Goal: Task Accomplishment & Management: Use online tool/utility

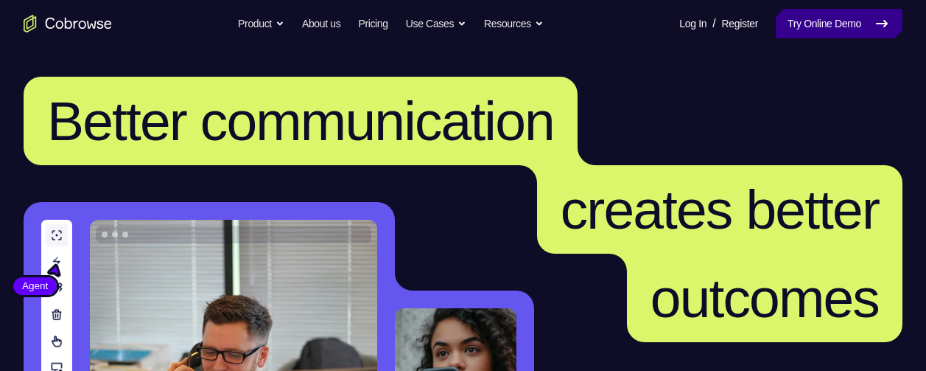
drag, startPoint x: 837, startPoint y: 27, endPoint x: 808, endPoint y: 15, distance: 31.7
click at [808, 15] on link "Try Online Demo" at bounding box center [839, 23] width 127 height 29
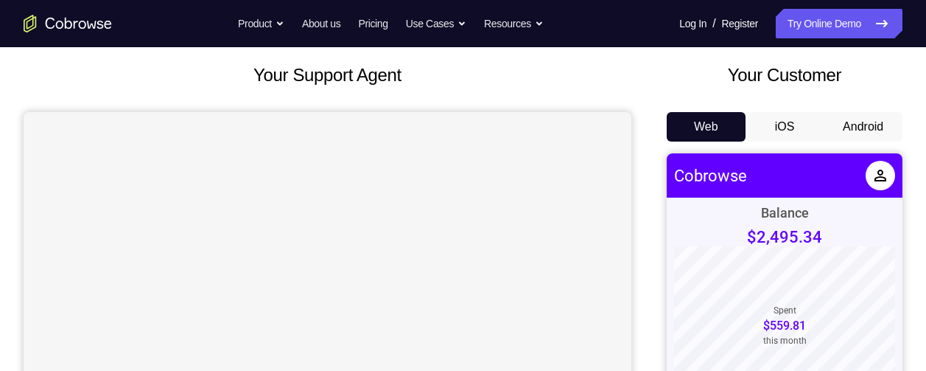
click at [867, 125] on button "Android" at bounding box center [863, 126] width 79 height 29
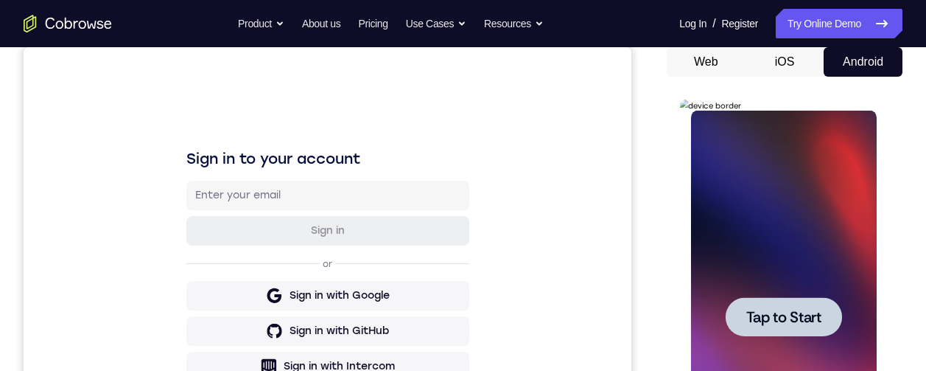
scroll to position [402, 0]
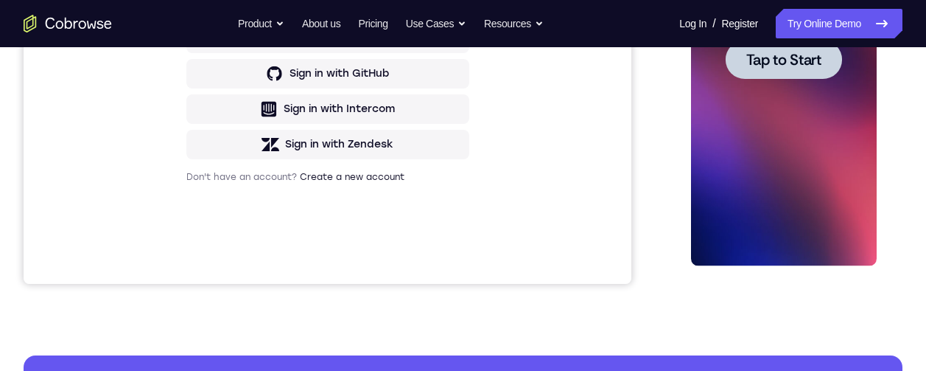
click at [795, 72] on div at bounding box center [783, 59] width 116 height 39
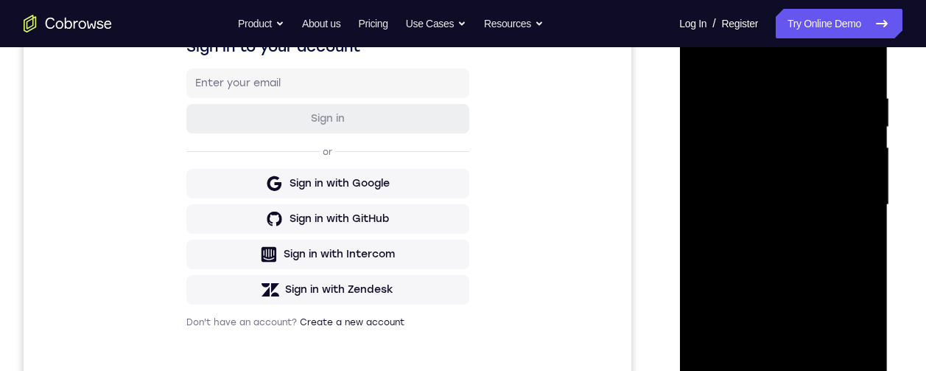
scroll to position [372, 0]
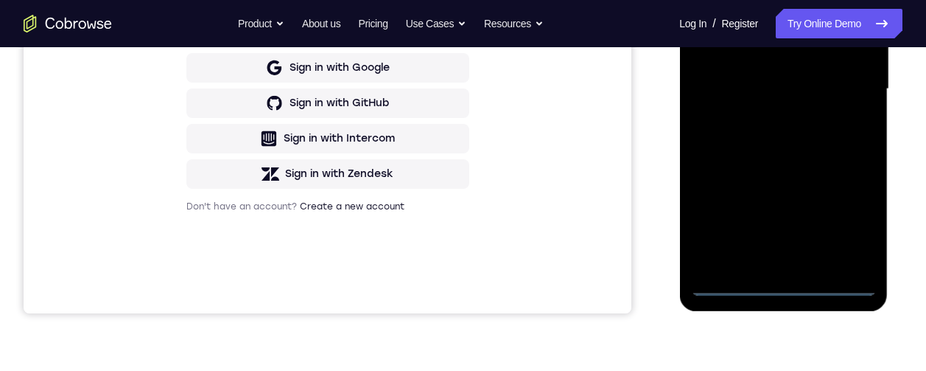
drag, startPoint x: 780, startPoint y: 287, endPoint x: 1468, endPoint y: 188, distance: 694.6
click at [780, 287] on div at bounding box center [783, 89] width 186 height 413
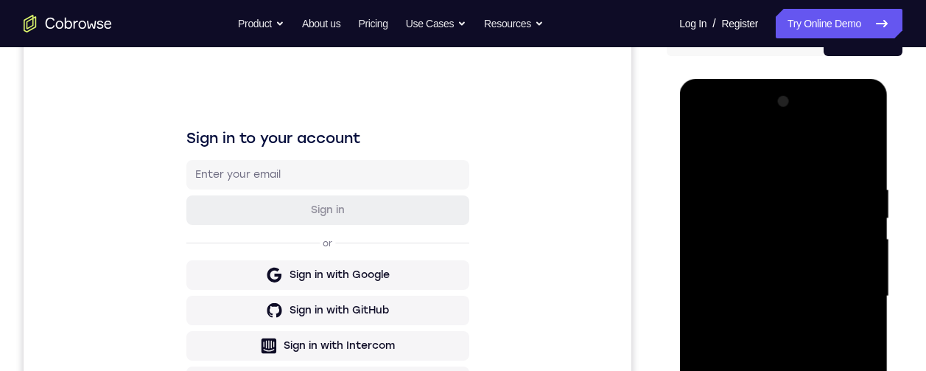
click at [845, 370] on div at bounding box center [783, 296] width 186 height 413
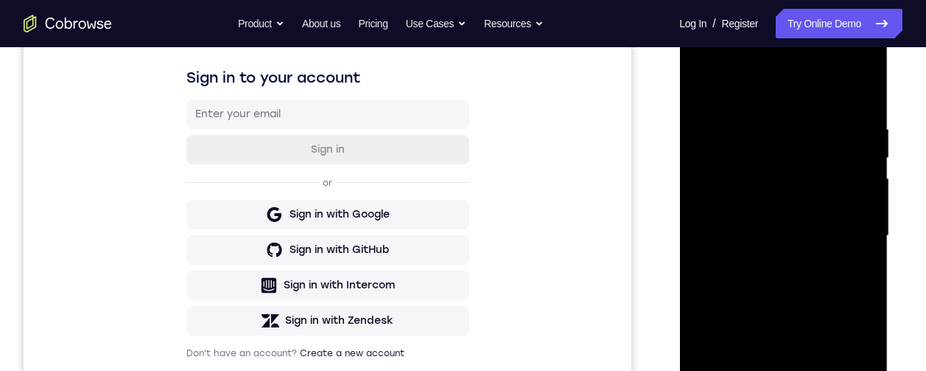
click at [704, 63] on div at bounding box center [783, 235] width 186 height 413
click at [856, 226] on div at bounding box center [783, 235] width 186 height 413
click at [766, 264] on div at bounding box center [783, 235] width 186 height 413
click at [752, 225] on div at bounding box center [783, 235] width 186 height 413
click at [749, 251] on div at bounding box center [783, 235] width 186 height 413
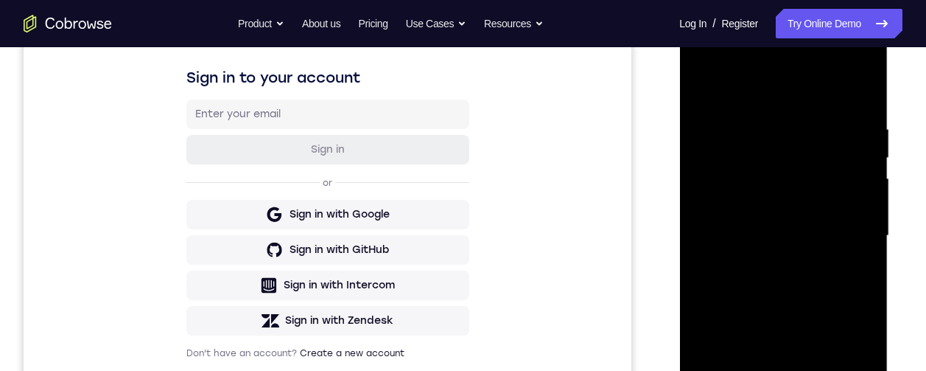
click at [777, 236] on div at bounding box center [783, 235] width 186 height 413
click at [786, 284] on div at bounding box center [783, 235] width 186 height 413
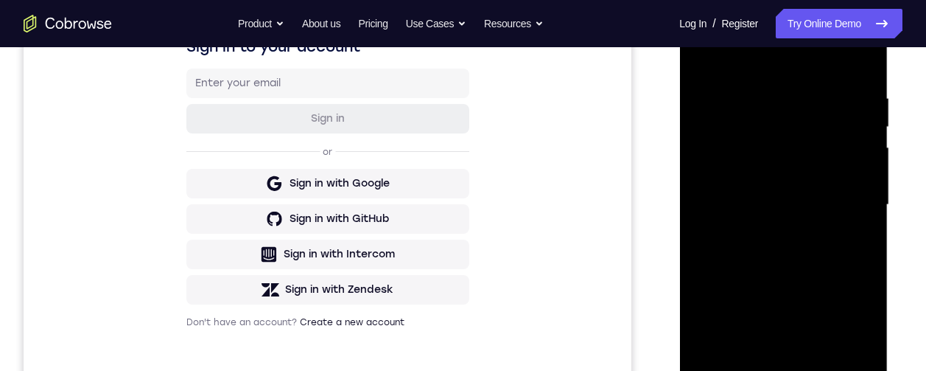
click at [789, 273] on div at bounding box center [783, 205] width 186 height 413
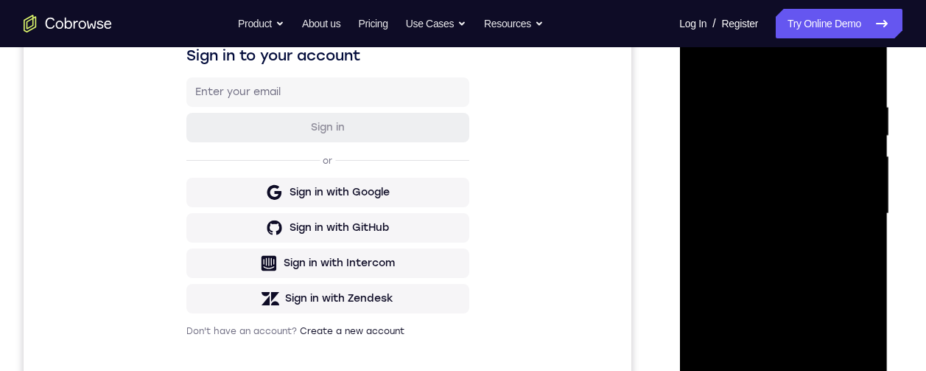
click at [755, 105] on div at bounding box center [783, 213] width 186 height 413
click at [867, 228] on div at bounding box center [783, 213] width 186 height 413
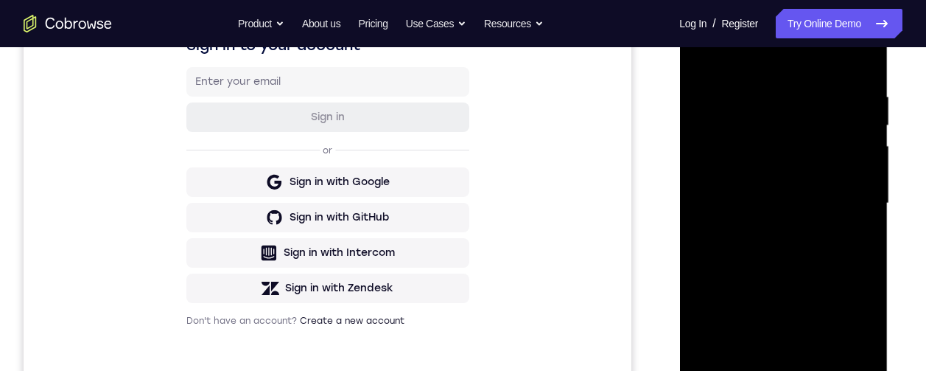
click at [867, 217] on div at bounding box center [783, 203] width 186 height 413
drag, startPoint x: 867, startPoint y: 217, endPoint x: 763, endPoint y: 216, distance: 104.7
click at [746, 217] on div at bounding box center [783, 203] width 186 height 413
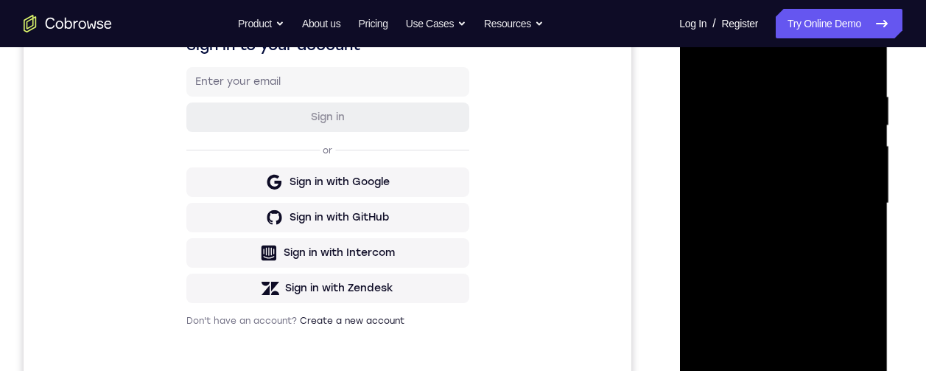
drag, startPoint x: 826, startPoint y: 223, endPoint x: 737, endPoint y: 223, distance: 89.2
click at [732, 223] on div at bounding box center [783, 203] width 186 height 413
click at [863, 181] on div at bounding box center [783, 203] width 186 height 413
drag, startPoint x: 758, startPoint y: 191, endPoint x: 888, endPoint y: 175, distance: 130.6
click at [889, 189] on html "Online web based iOS Simulators and Android Emulators. Run iPhone, iPad, Mobile…" at bounding box center [784, 207] width 210 height 442
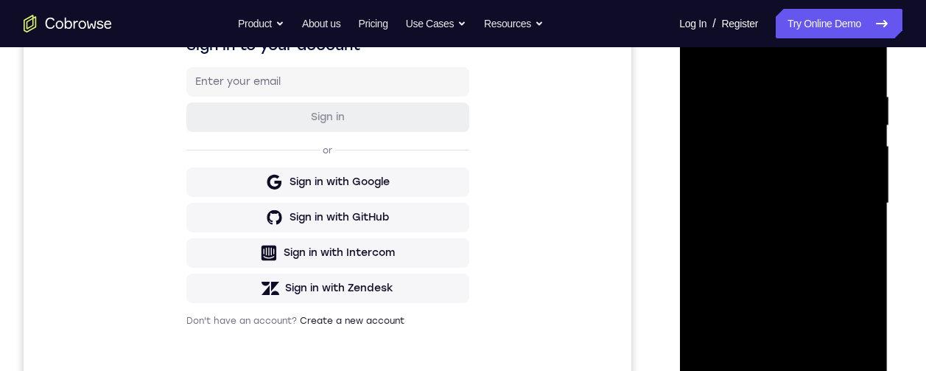
drag, startPoint x: 864, startPoint y: 173, endPoint x: 784, endPoint y: 188, distance: 80.9
click at [777, 189] on div at bounding box center [783, 203] width 186 height 413
drag, startPoint x: 861, startPoint y: 198, endPoint x: 767, endPoint y: 207, distance: 94.7
click at [766, 207] on div at bounding box center [783, 203] width 186 height 413
drag, startPoint x: 839, startPoint y: 186, endPoint x: 730, endPoint y: 193, distance: 109.3
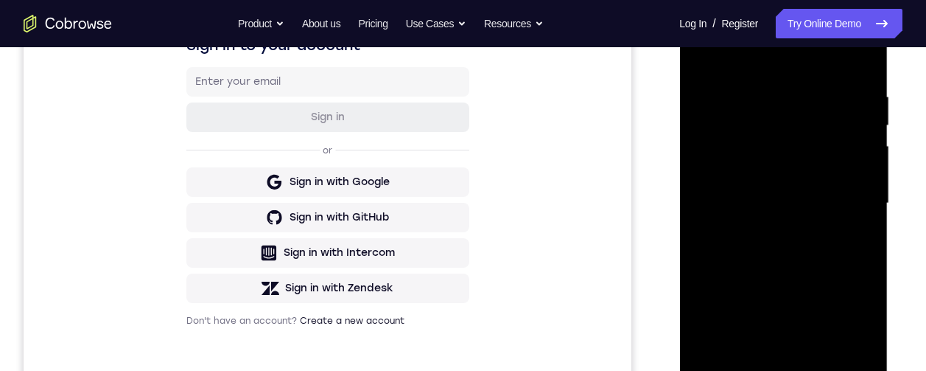
click at [727, 193] on div at bounding box center [783, 203] width 186 height 413
drag, startPoint x: 703, startPoint y: 230, endPoint x: 878, endPoint y: 216, distance: 175.9
click at [889, 217] on html "Online web based iOS Simulators and Android Emulators. Run iPhone, iPad, Mobile…" at bounding box center [784, 207] width 210 height 442
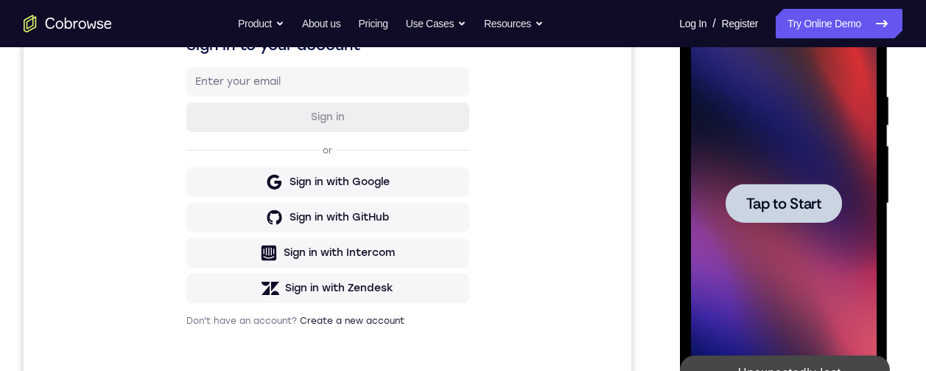
click at [795, 188] on div at bounding box center [783, 202] width 116 height 39
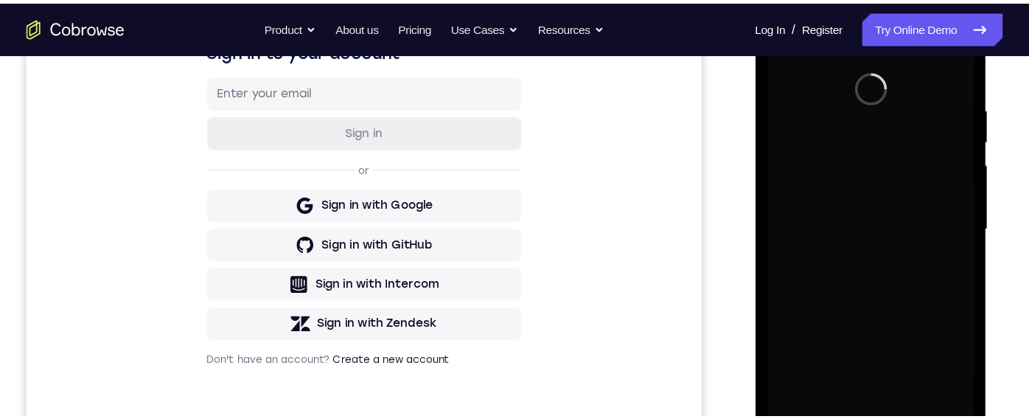
scroll to position [257, 0]
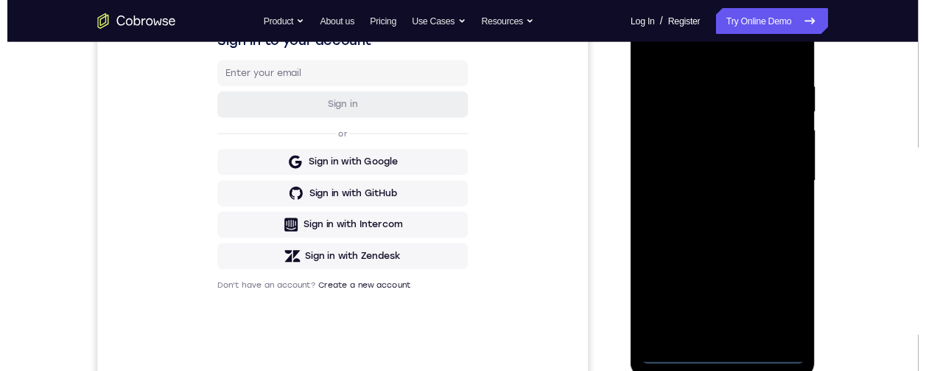
click at [734, 370] on div at bounding box center [735, 206] width 186 height 413
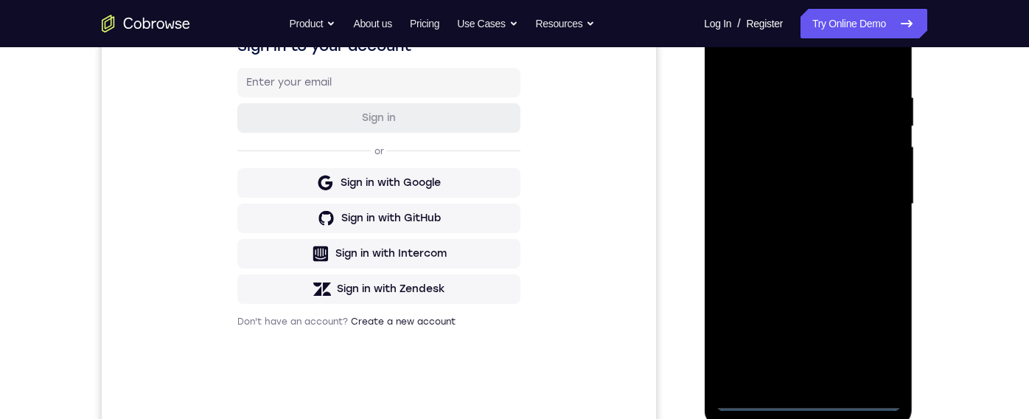
scroll to position [269, 0]
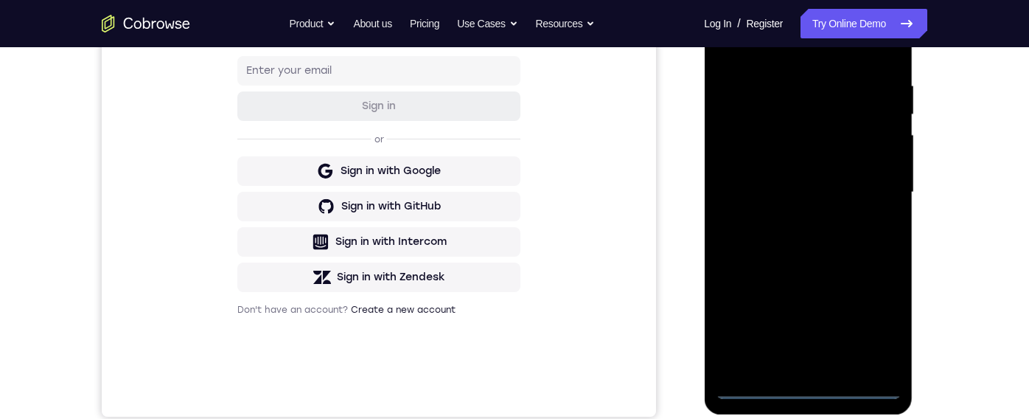
click at [877, 321] on div at bounding box center [808, 192] width 186 height 413
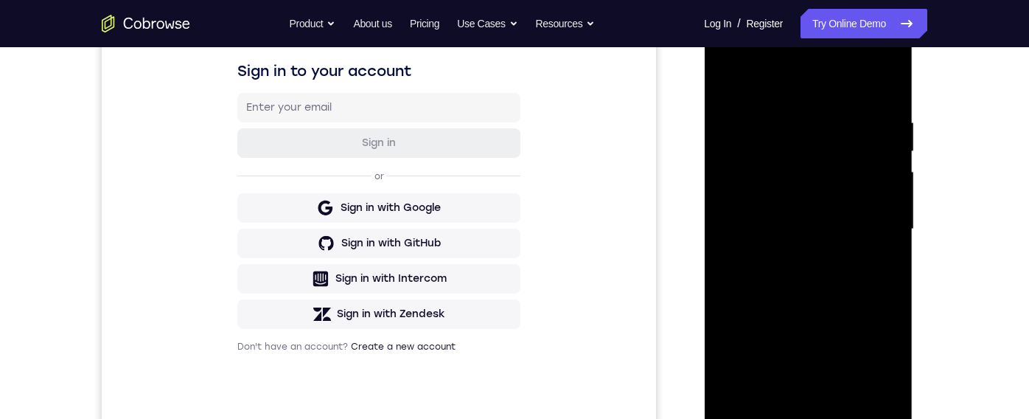
click at [752, 55] on div at bounding box center [808, 229] width 186 height 413
click at [868, 224] on div at bounding box center [808, 229] width 186 height 413
click at [794, 255] on div at bounding box center [808, 229] width 186 height 413
click at [773, 214] on div at bounding box center [808, 229] width 186 height 413
click at [728, 169] on div at bounding box center [808, 229] width 186 height 413
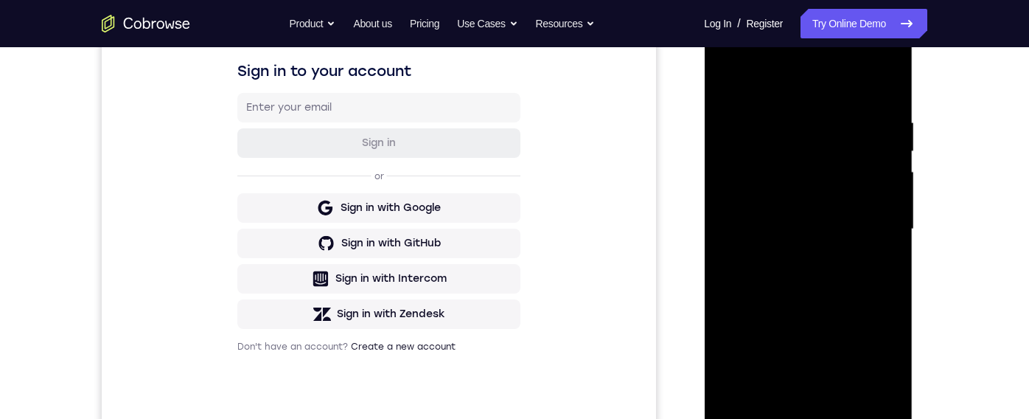
click at [743, 200] on div at bounding box center [808, 229] width 186 height 413
click at [769, 228] on div at bounding box center [808, 229] width 186 height 413
click at [783, 283] on div at bounding box center [808, 229] width 186 height 413
click at [785, 278] on div at bounding box center [808, 229] width 186 height 413
click at [884, 246] on div at bounding box center [808, 229] width 186 height 413
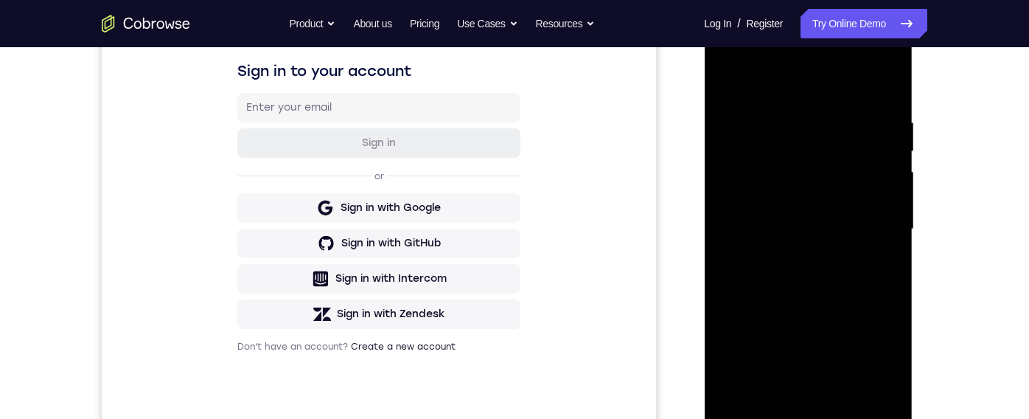
click at [836, 273] on div at bounding box center [808, 229] width 186 height 413
click at [783, 269] on div at bounding box center [808, 229] width 186 height 413
click at [766, 251] on div at bounding box center [808, 229] width 186 height 413
click at [789, 274] on div at bounding box center [808, 229] width 186 height 413
click at [765, 252] on div at bounding box center [808, 229] width 186 height 413
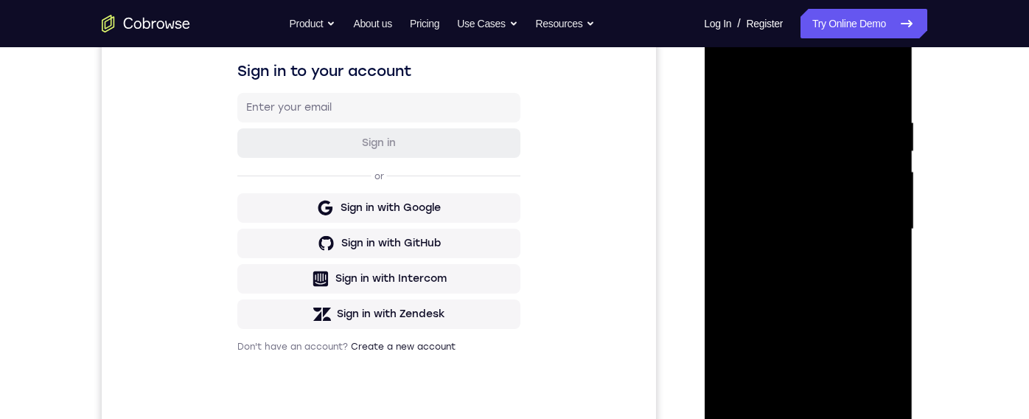
click at [766, 251] on div at bounding box center [808, 229] width 186 height 413
click at [775, 225] on div at bounding box center [808, 229] width 186 height 413
click at [794, 271] on div at bounding box center [808, 229] width 186 height 413
click at [777, 268] on div at bounding box center [808, 229] width 186 height 413
click at [806, 274] on div at bounding box center [808, 229] width 186 height 413
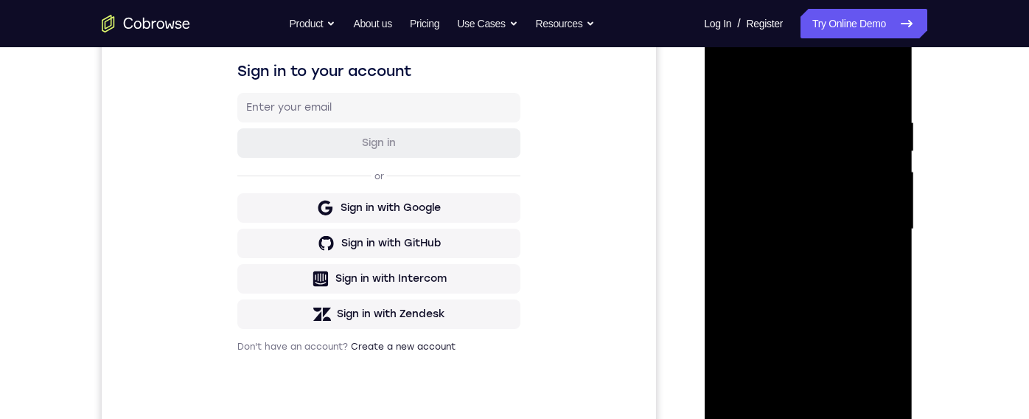
drag, startPoint x: 842, startPoint y: 130, endPoint x: 858, endPoint y: 338, distance: 208.4
click at [858, 345] on div at bounding box center [808, 229] width 186 height 413
click at [828, 370] on div at bounding box center [808, 229] width 186 height 413
drag, startPoint x: 796, startPoint y: 80, endPoint x: 835, endPoint y: 276, distance: 199.9
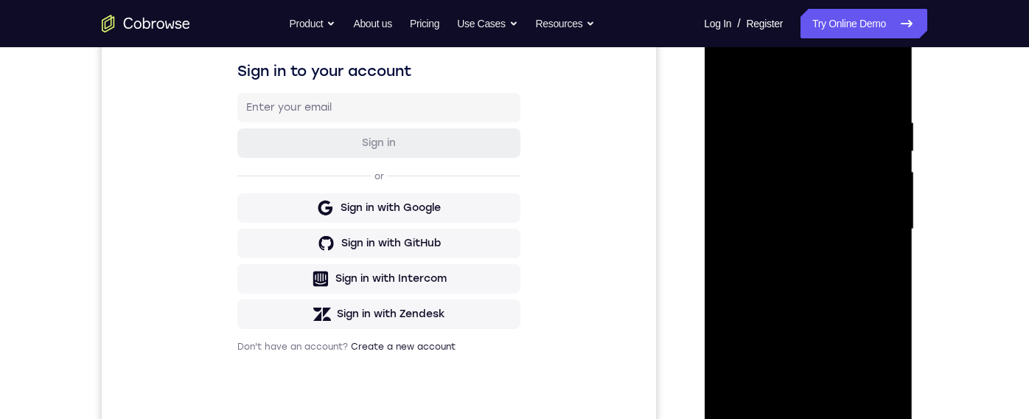
click at [834, 310] on div at bounding box center [808, 229] width 186 height 413
click at [819, 69] on div at bounding box center [808, 229] width 186 height 413
click at [819, 66] on div at bounding box center [808, 229] width 186 height 413
click at [821, 60] on div at bounding box center [808, 229] width 186 height 413
click at [786, 80] on div at bounding box center [808, 229] width 186 height 413
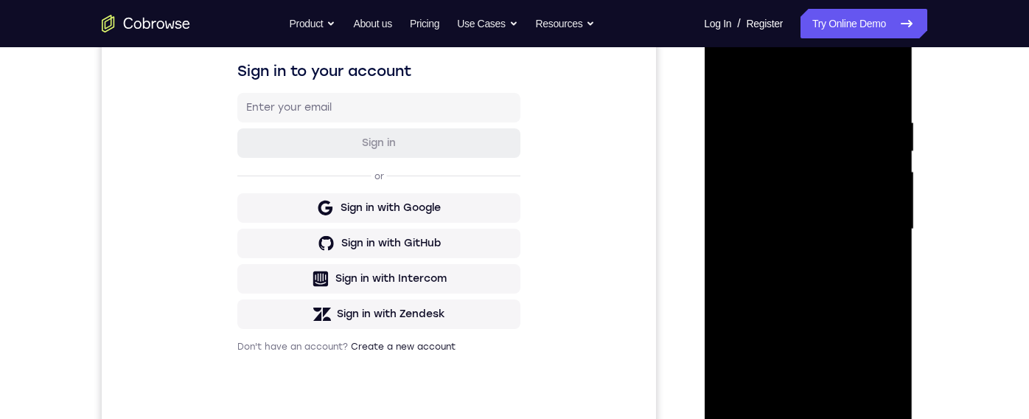
click at [754, 370] on div at bounding box center [808, 229] width 186 height 413
click at [870, 349] on div at bounding box center [808, 229] width 186 height 413
click at [739, 177] on div at bounding box center [808, 229] width 186 height 413
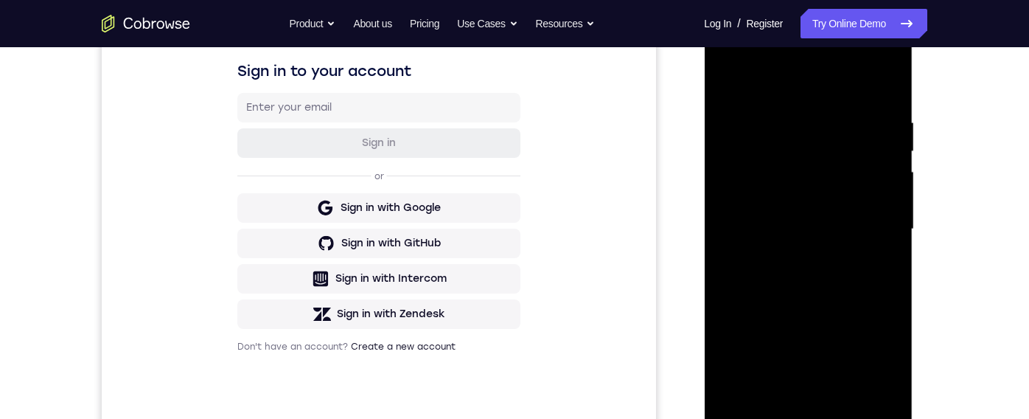
click at [791, 256] on div at bounding box center [808, 229] width 186 height 413
click at [773, 214] on div at bounding box center [808, 229] width 186 height 413
click at [769, 200] on div at bounding box center [808, 229] width 186 height 413
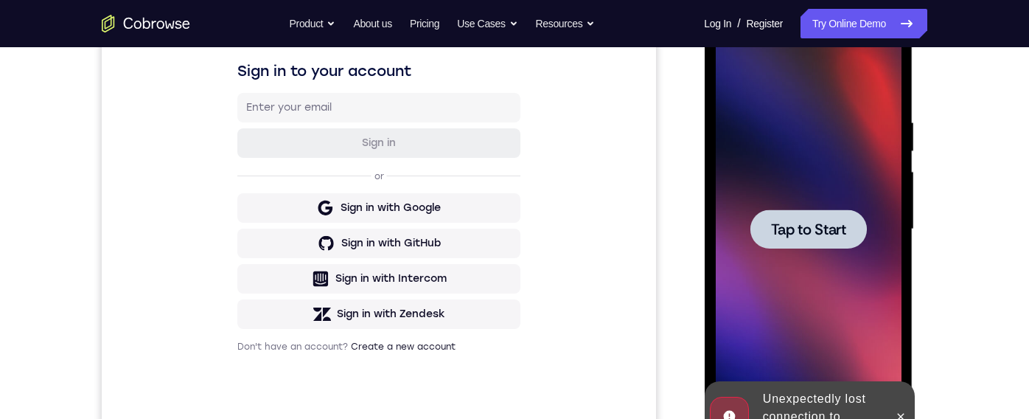
click at [781, 229] on span "Tap to Start" at bounding box center [807, 229] width 75 height 15
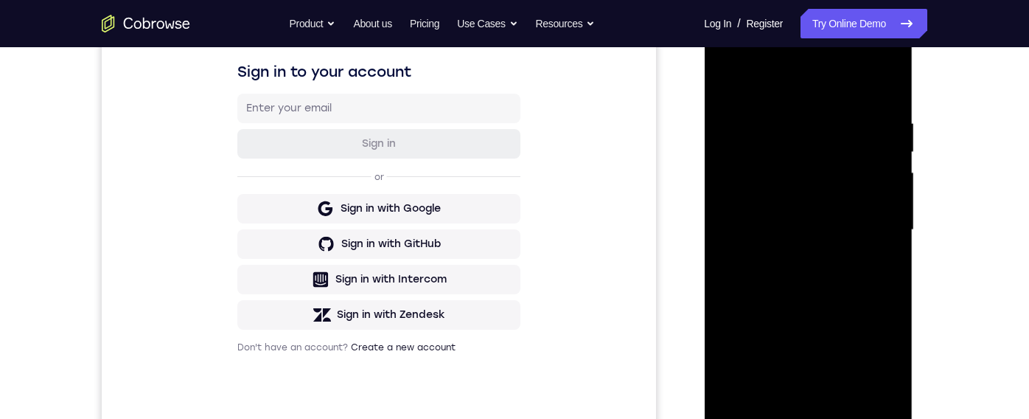
scroll to position [339, 0]
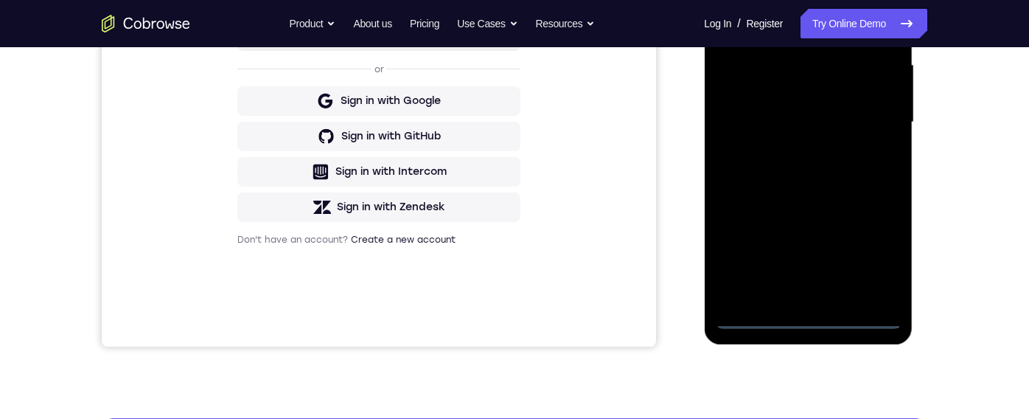
click at [807, 321] on div at bounding box center [808, 122] width 186 height 413
click at [872, 251] on div at bounding box center [808, 122] width 186 height 413
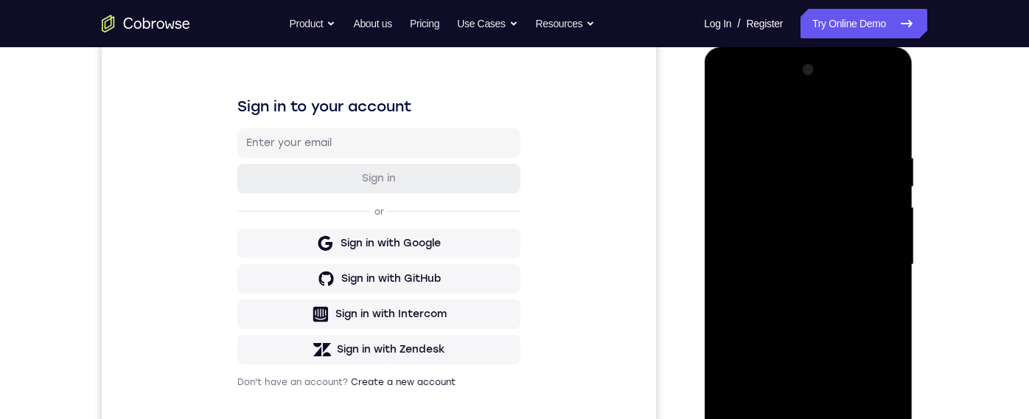
scroll to position [196, 0]
click at [760, 91] on div at bounding box center [808, 265] width 186 height 413
click at [868, 253] on div at bounding box center [808, 265] width 186 height 413
click at [792, 293] on div at bounding box center [808, 265] width 186 height 413
click at [766, 246] on div at bounding box center [808, 265] width 186 height 413
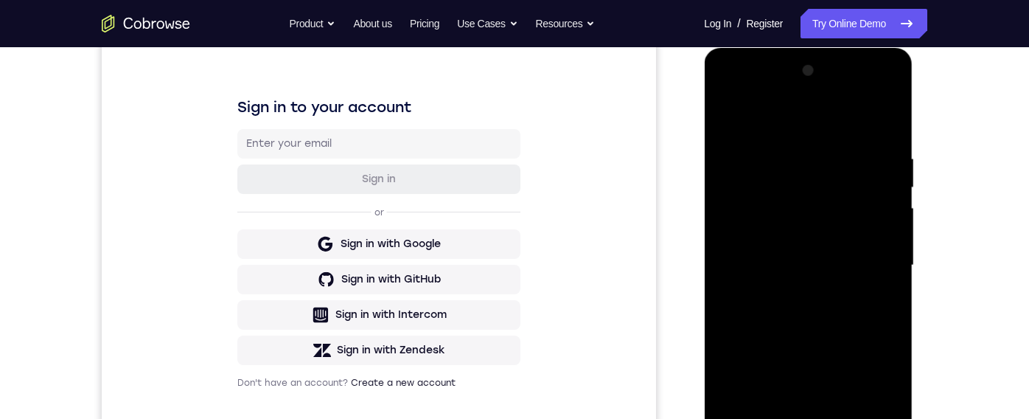
click at [777, 237] on div at bounding box center [808, 265] width 186 height 413
click at [784, 266] on div at bounding box center [808, 265] width 186 height 413
click at [798, 320] on div at bounding box center [808, 265] width 186 height 413
click at [800, 313] on div at bounding box center [808, 265] width 186 height 413
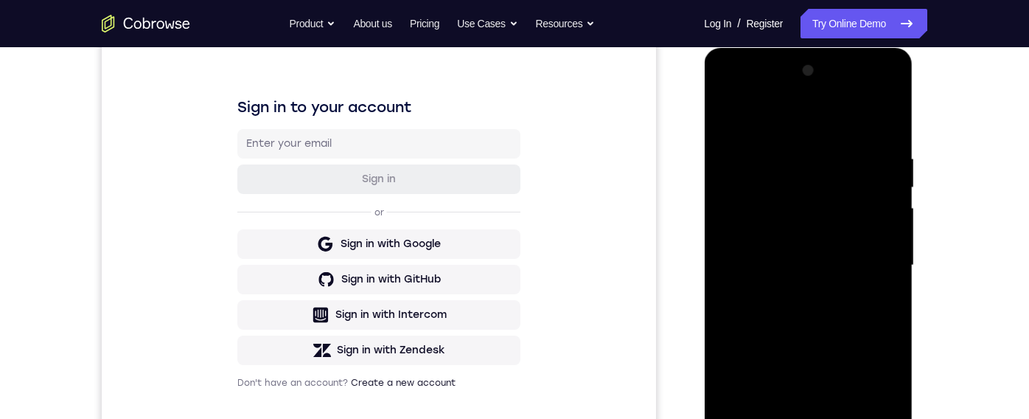
click at [804, 310] on div at bounding box center [808, 265] width 186 height 413
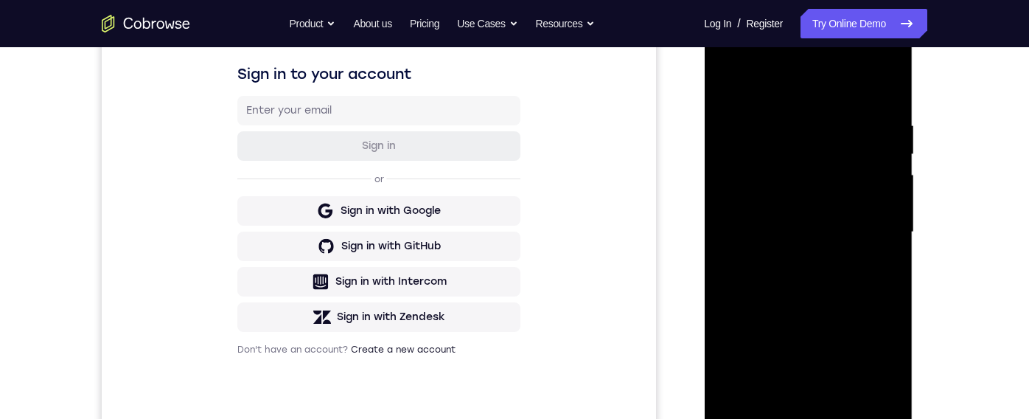
click at [811, 270] on div at bounding box center [808, 232] width 186 height 413
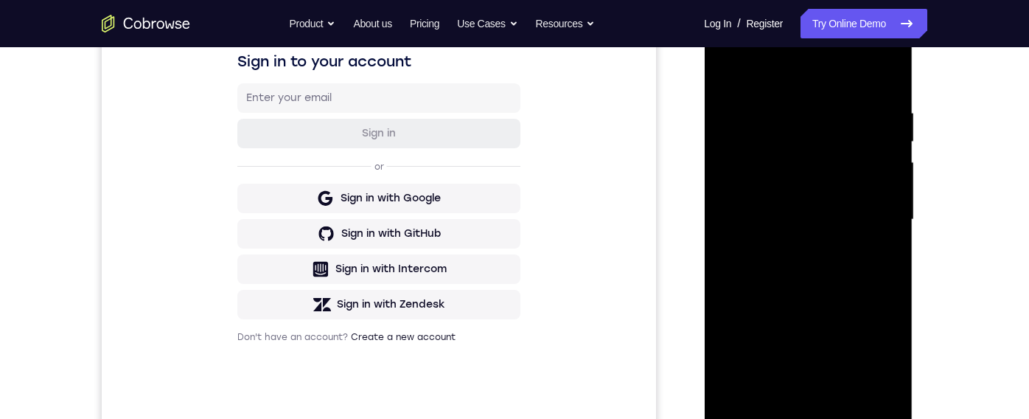
click at [840, 370] on div at bounding box center [808, 219] width 186 height 413
click at [889, 370] on div at bounding box center [808, 219] width 186 height 413
click at [835, 279] on div at bounding box center [808, 219] width 186 height 413
click at [851, 370] on div at bounding box center [808, 219] width 186 height 413
click at [822, 293] on div at bounding box center [808, 219] width 186 height 413
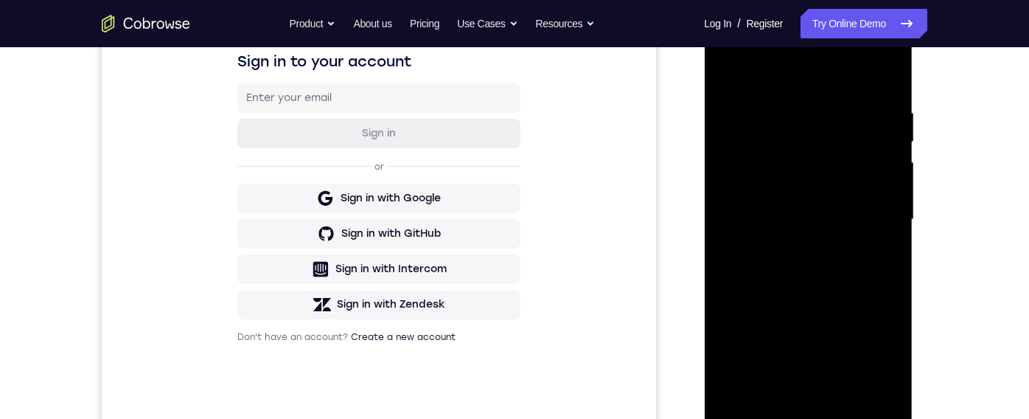
click at [821, 214] on div at bounding box center [808, 219] width 186 height 413
drag, startPoint x: 778, startPoint y: 144, endPoint x: 782, endPoint y: 326, distance: 182.8
click at [782, 326] on div at bounding box center [808, 219] width 186 height 413
drag, startPoint x: 781, startPoint y: 116, endPoint x: 786, endPoint y: 307, distance: 190.9
click at [786, 316] on div at bounding box center [808, 219] width 186 height 413
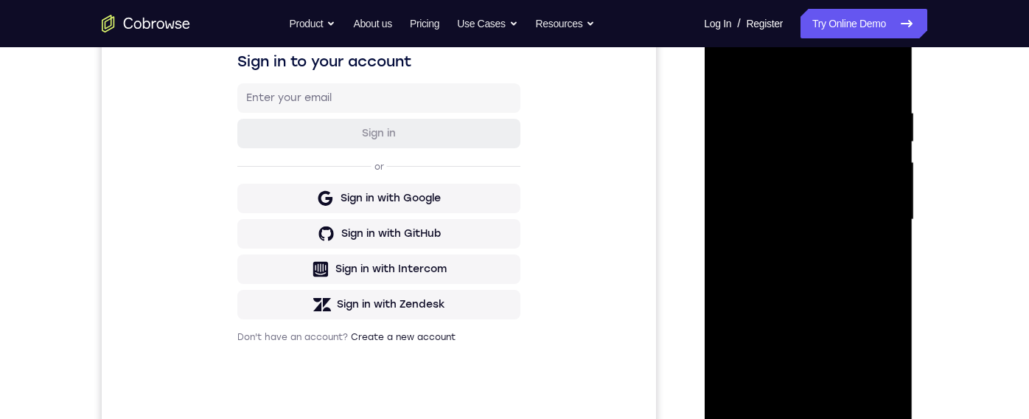
drag, startPoint x: 796, startPoint y: 99, endPoint x: 811, endPoint y: 309, distance: 209.9
click at [811, 309] on div at bounding box center [808, 219] width 186 height 413
drag, startPoint x: 811, startPoint y: 108, endPoint x: 805, endPoint y: 266, distance: 157.8
click at [805, 266] on div at bounding box center [808, 219] width 186 height 413
drag, startPoint x: 758, startPoint y: 131, endPoint x: 760, endPoint y: 243, distance: 112.0
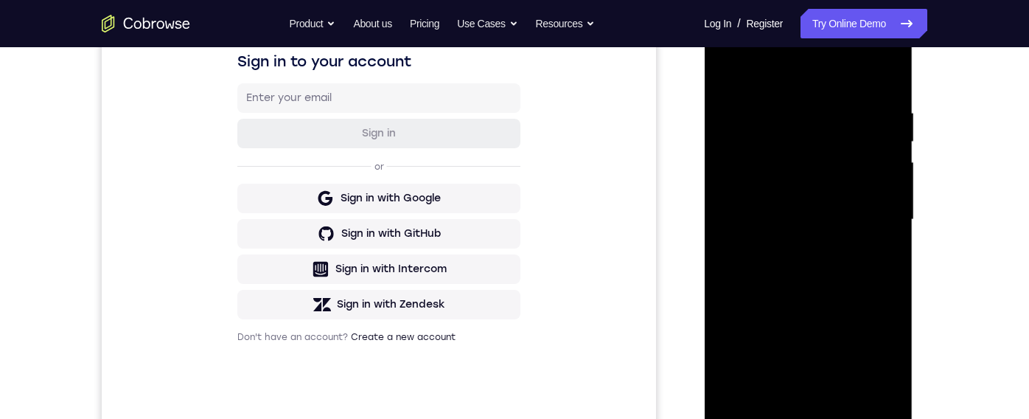
click at [755, 277] on div at bounding box center [808, 219] width 186 height 413
drag, startPoint x: 749, startPoint y: 127, endPoint x: 762, endPoint y: 284, distance: 158.2
click at [763, 270] on div at bounding box center [808, 219] width 186 height 413
drag, startPoint x: 767, startPoint y: 116, endPoint x: 778, endPoint y: 222, distance: 106.0
click at [778, 222] on div at bounding box center [808, 219] width 186 height 413
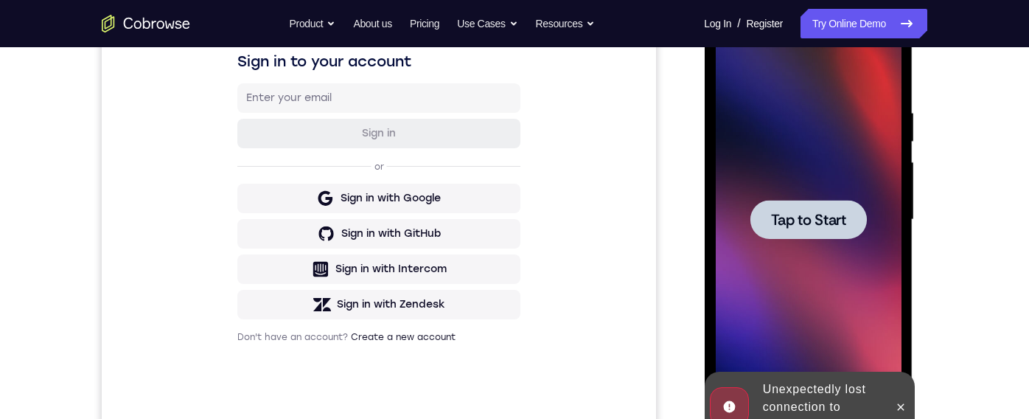
click at [825, 186] on div at bounding box center [808, 219] width 186 height 413
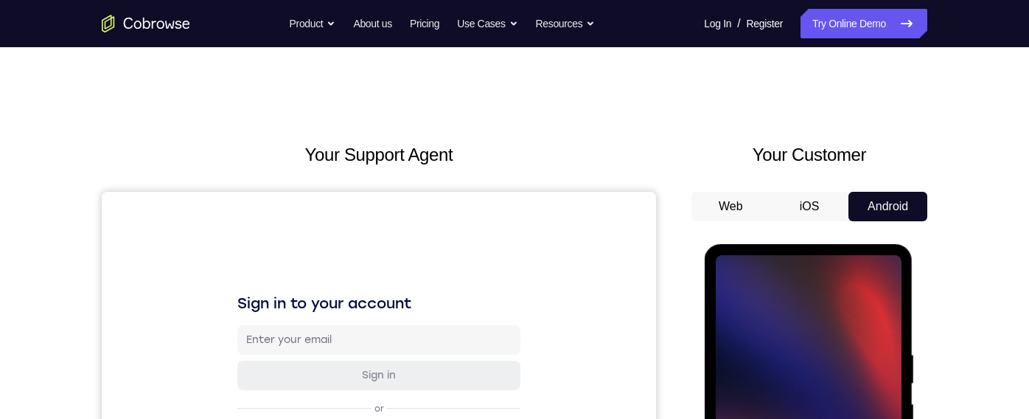
scroll to position [207, 0]
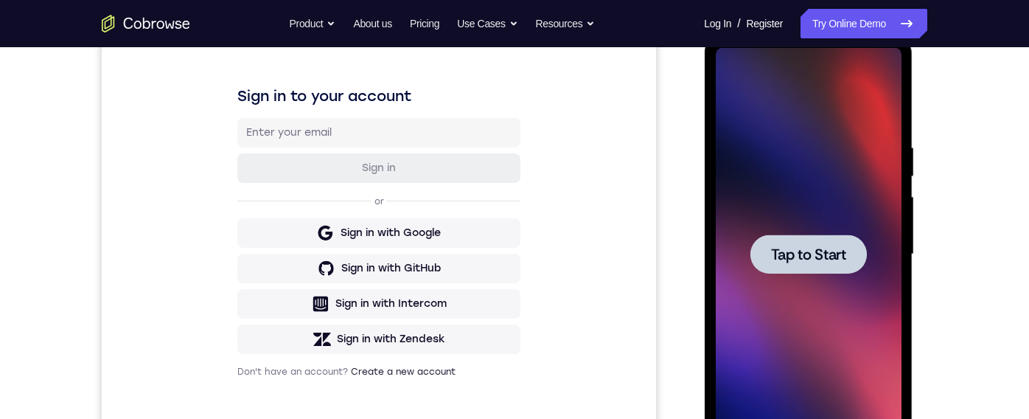
click at [800, 222] on div at bounding box center [808, 254] width 186 height 413
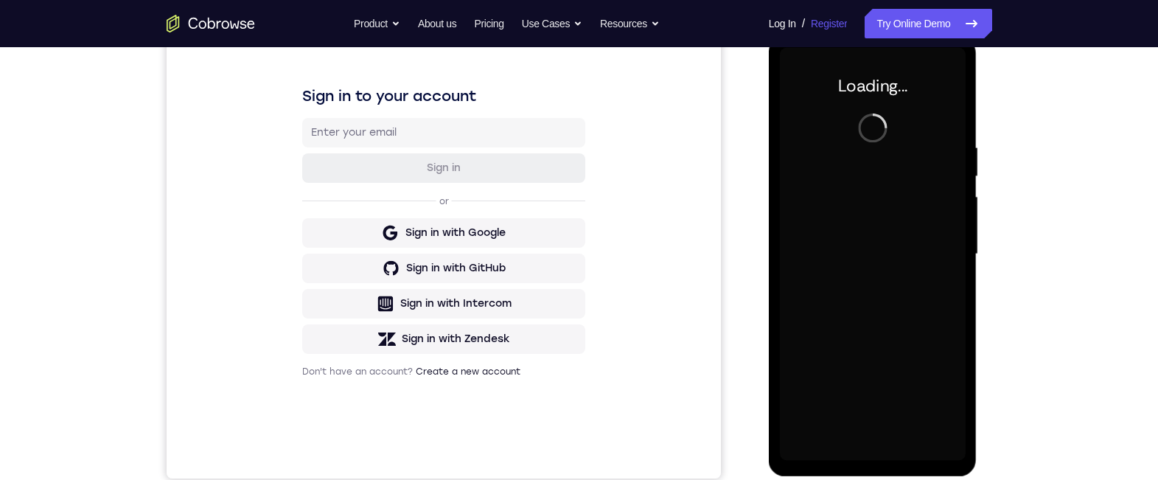
scroll to position [199, 0]
